Goal: Find specific page/section: Find specific page/section

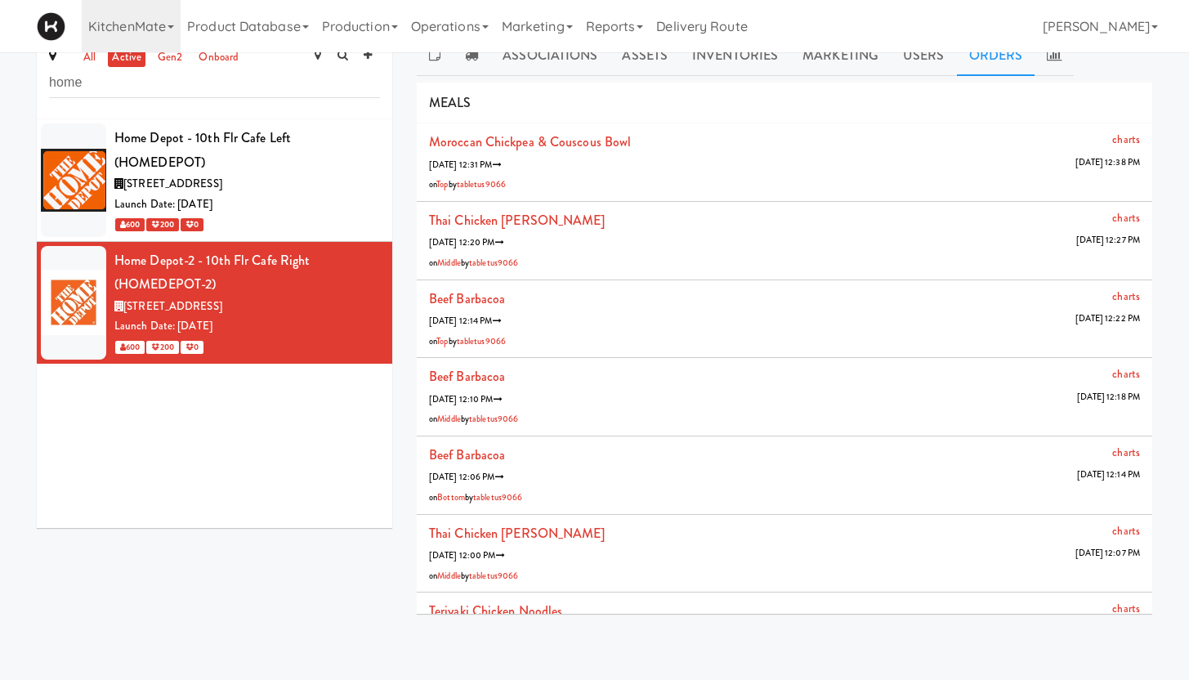
scroll to position [172, 0]
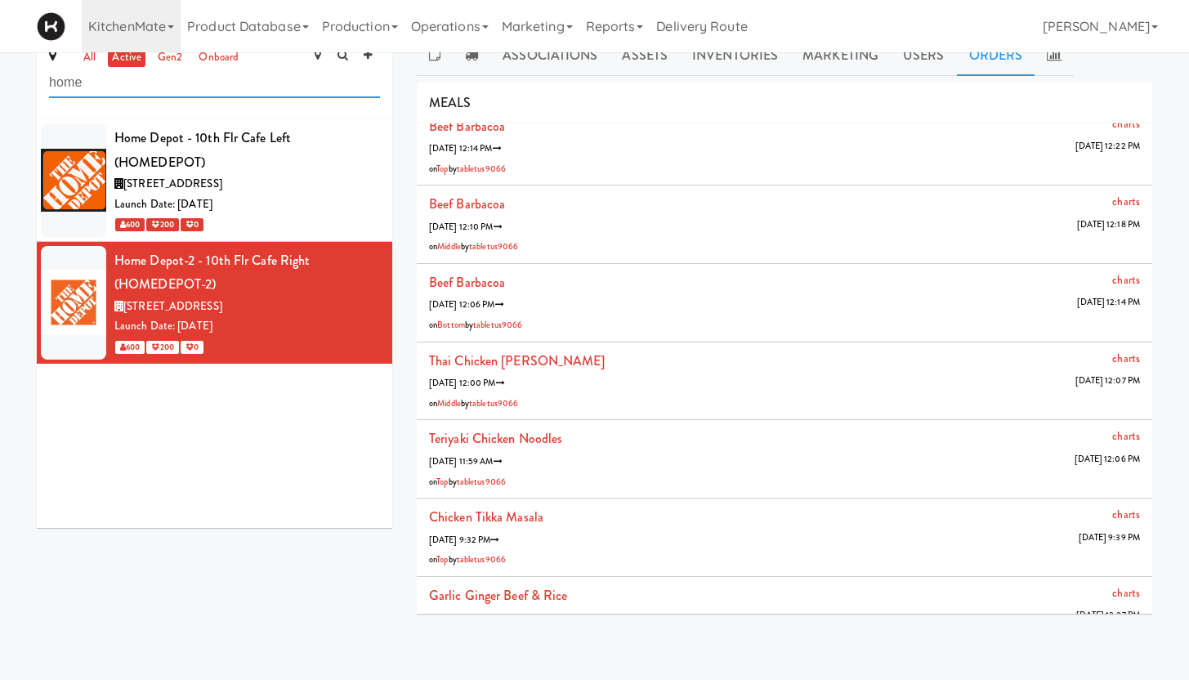
drag, startPoint x: 128, startPoint y: 83, endPoint x: 0, endPoint y: 60, distance: 130.4
click at [0, 60] on div "all active gen2 onboard home Home Depot - 10th Flr Cafe Left (HOMEDEPOT) 1 [GEO…" at bounding box center [594, 330] width 1189 height 591
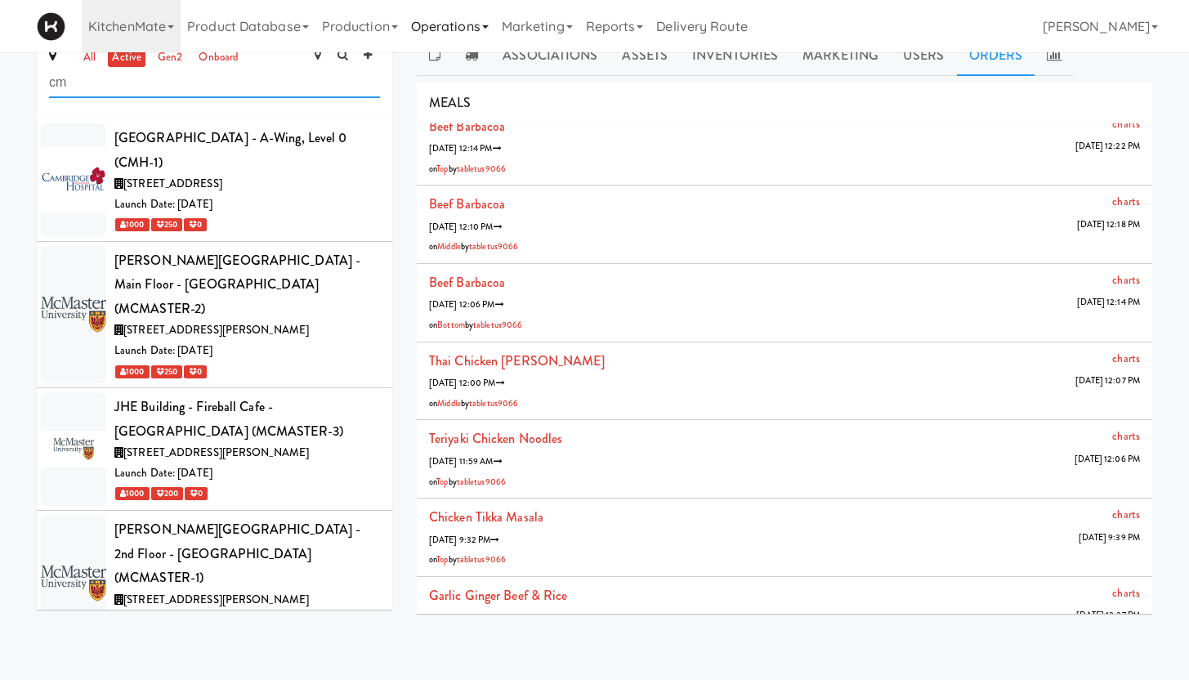
type input "cm"
click at [469, 25] on link "Operations" at bounding box center [449, 26] width 91 height 52
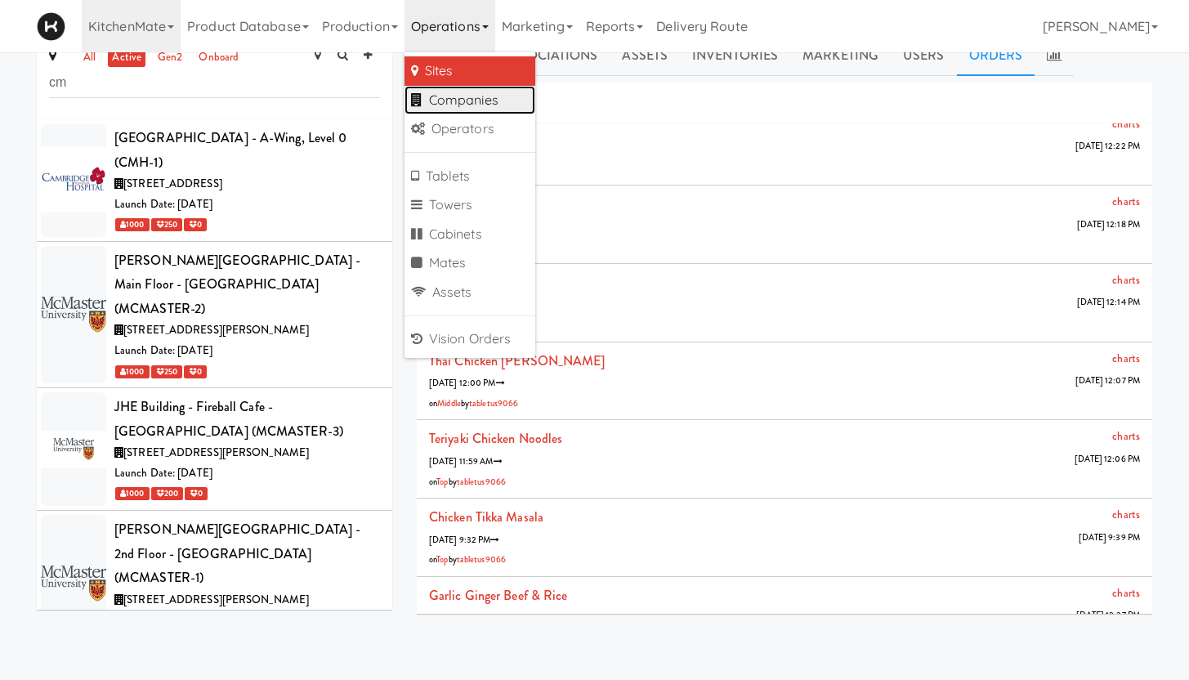
click at [471, 105] on link "Companies" at bounding box center [469, 100] width 131 height 29
